Goal: Information Seeking & Learning: Learn about a topic

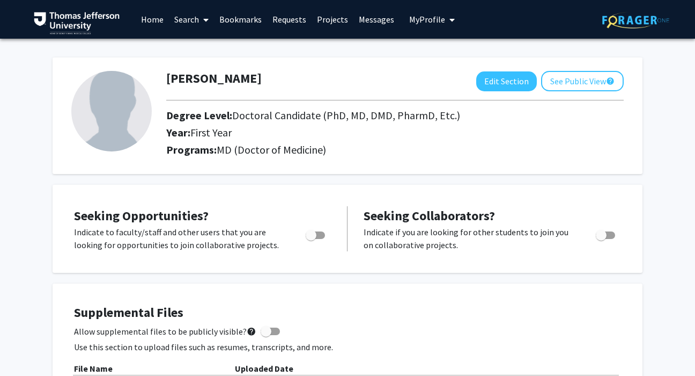
click at [326, 19] on link "Projects" at bounding box center [333, 20] width 42 height 38
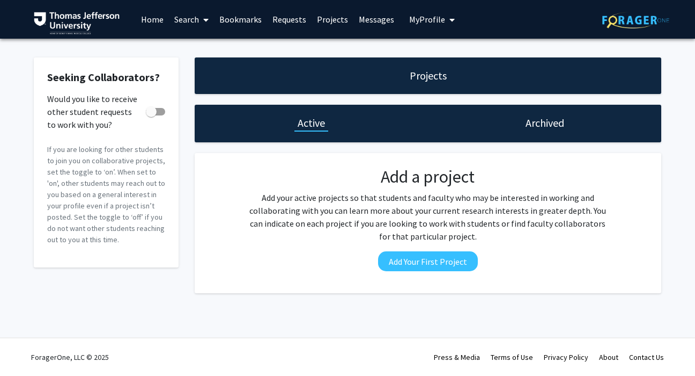
click at [153, 22] on link "Home" at bounding box center [152, 20] width 33 height 38
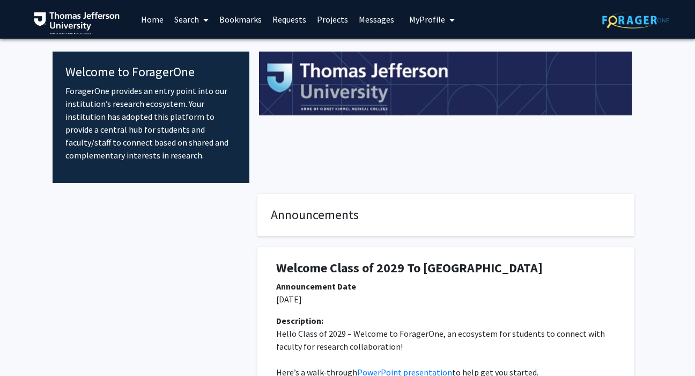
click at [195, 28] on link "Search" at bounding box center [191, 20] width 45 height 38
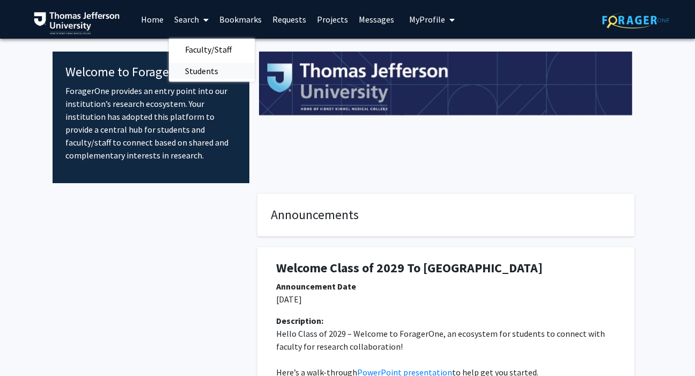
click at [202, 66] on span "Students" at bounding box center [201, 70] width 65 height 21
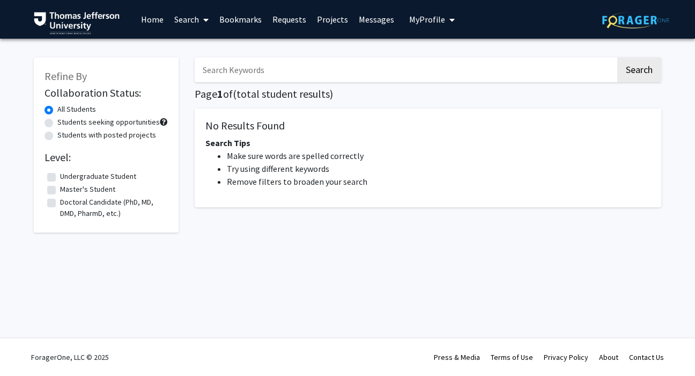
click at [179, 13] on link "Search" at bounding box center [191, 20] width 45 height 38
click at [185, 44] on span "Faculty/Staff" at bounding box center [208, 49] width 79 height 21
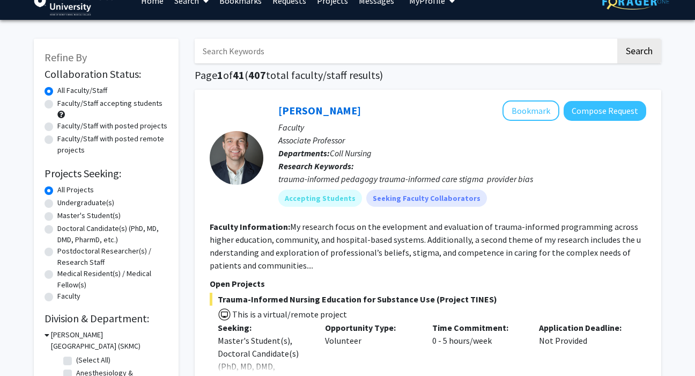
scroll to position [18, 0]
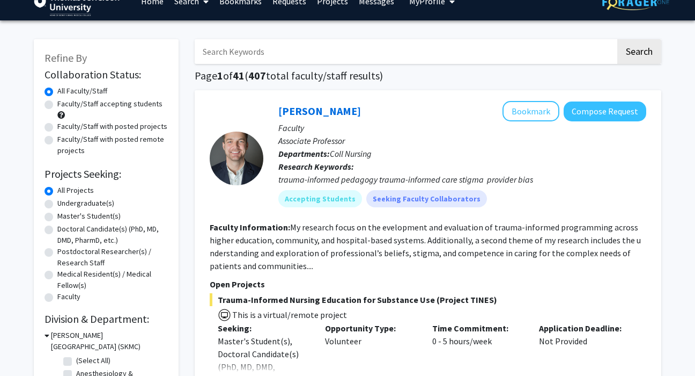
click at [93, 227] on label "Doctoral Candidate(s) (PhD, MD, DMD, PharmD, etc.)" at bounding box center [112, 234] width 111 height 23
click at [64, 227] on input "Doctoral Candidate(s) (PhD, MD, DMD, PharmD, etc.)" at bounding box center [60, 226] width 7 height 7
radio input "true"
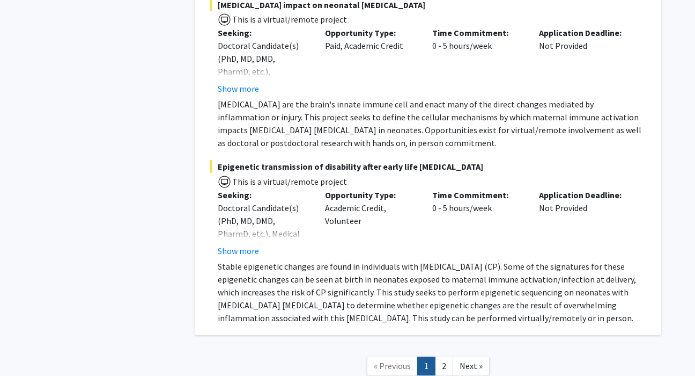
scroll to position [8107, 0]
